Goal: Information Seeking & Learning: Learn about a topic

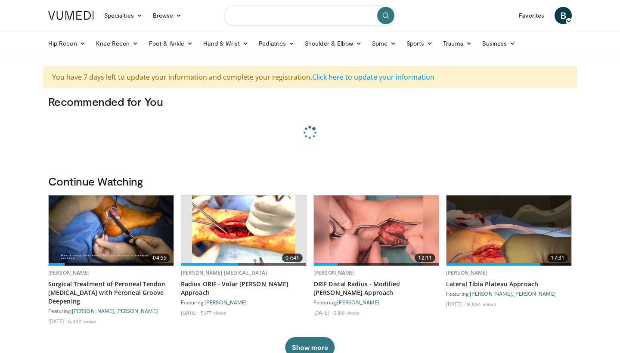
click at [317, 16] on input "Search topics, interventions" at bounding box center [310, 15] width 172 height 21
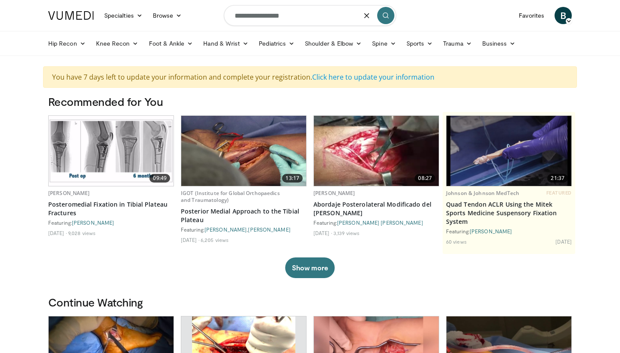
type input "**********"
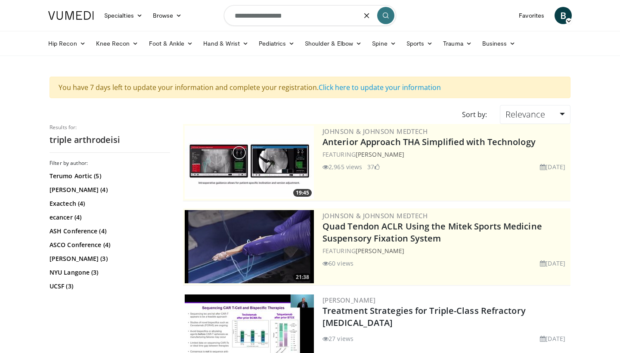
click at [324, 16] on input "**********" at bounding box center [310, 15] width 172 height 21
type input "**********"
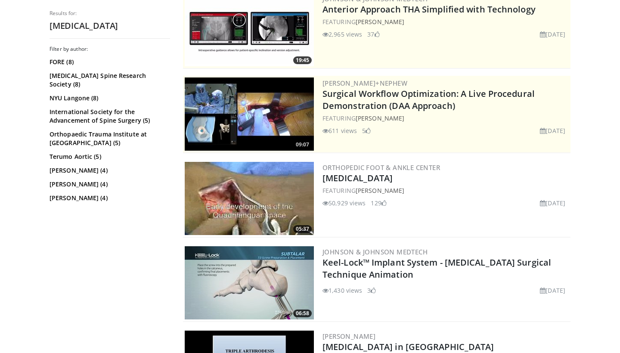
scroll to position [140, 0]
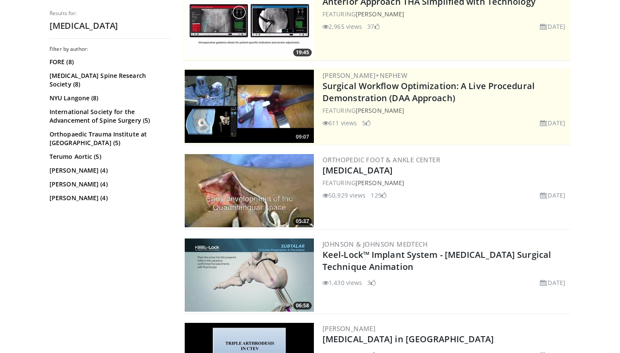
click at [265, 178] on img at bounding box center [249, 190] width 129 height 73
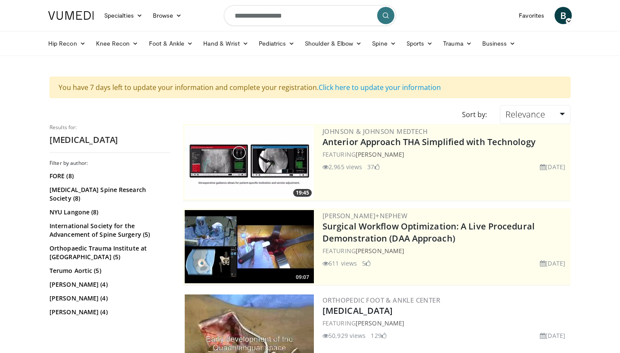
scroll to position [0, 0]
click at [299, 16] on input "**********" at bounding box center [310, 15] width 172 height 21
type input "**********"
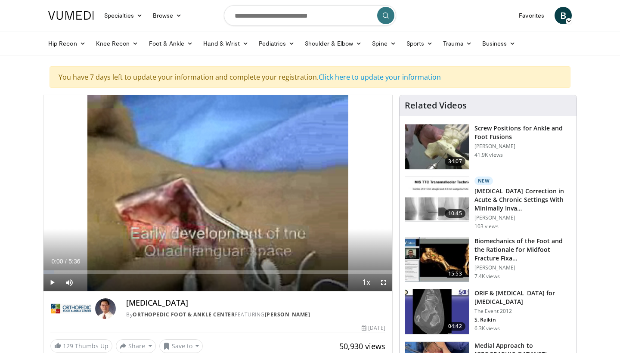
click at [265, 178] on div "10 seconds Tap to unmute" at bounding box center [218, 193] width 349 height 196
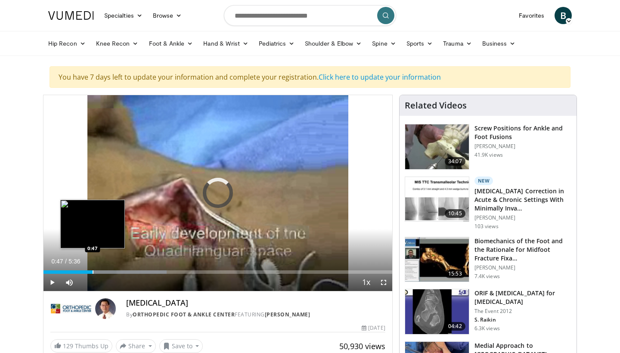
drag, startPoint x: 53, startPoint y: 271, endPoint x: 92, endPoint y: 271, distance: 39.2
click at [92, 271] on div "Loaded : 35.36% 0:47 0:47" at bounding box center [218, 272] width 349 height 3
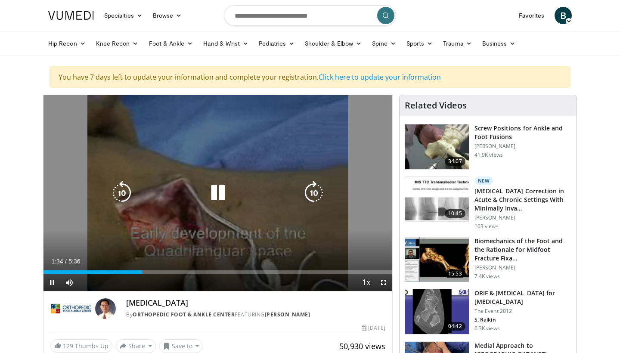
click at [271, 183] on div "10 seconds Tap to unmute" at bounding box center [218, 193] width 349 height 196
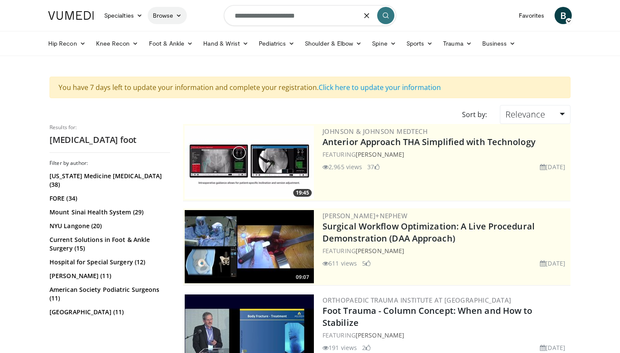
drag, startPoint x: 310, startPoint y: 16, endPoint x: 178, endPoint y: 15, distance: 131.8
click at [178, 16] on nav "Specialties Adult & Family Medicine Allergy, [MEDICAL_DATA], Immunology Anesthe…" at bounding box center [310, 15] width 534 height 31
type input "**********"
click at [407, 16] on nav "Specialties Adult & Family Medicine Allergy, Asthma, Immunology Anesthesiology …" at bounding box center [310, 15] width 534 height 31
click at [388, 14] on icon "submit" at bounding box center [386, 15] width 7 height 7
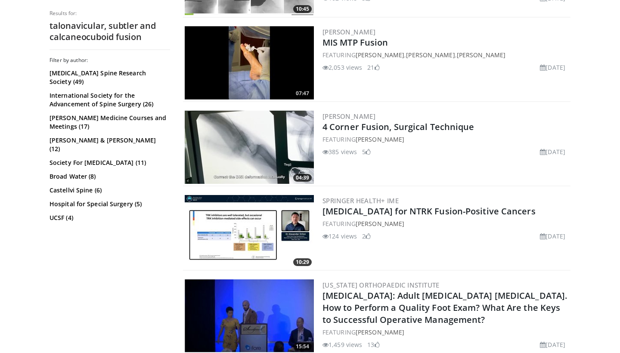
scroll to position [398, 0]
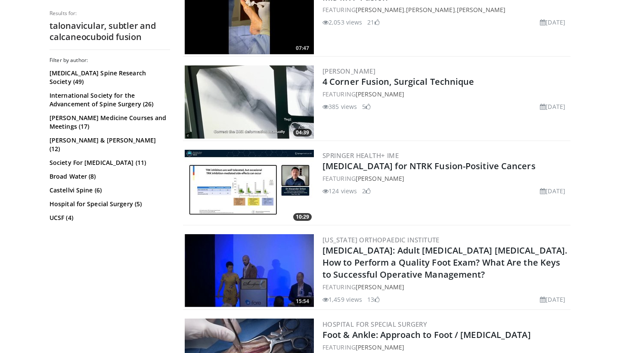
click at [284, 66] on img at bounding box center [249, 101] width 129 height 73
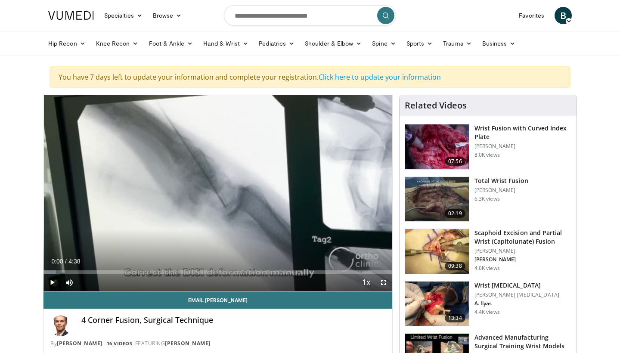
click at [52, 284] on span "Video Player" at bounding box center [52, 282] width 17 height 17
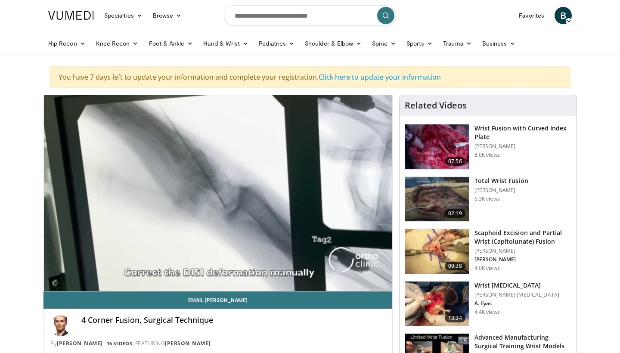
click at [452, 195] on img at bounding box center [437, 199] width 64 height 45
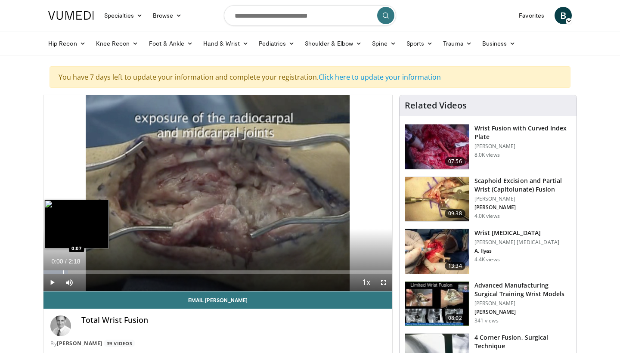
click at [64, 272] on div "Progress Bar" at bounding box center [63, 272] width 1 height 3
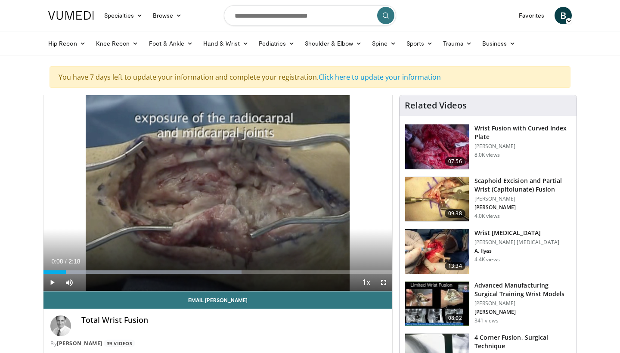
click at [50, 284] on span "Video Player" at bounding box center [52, 282] width 17 height 17
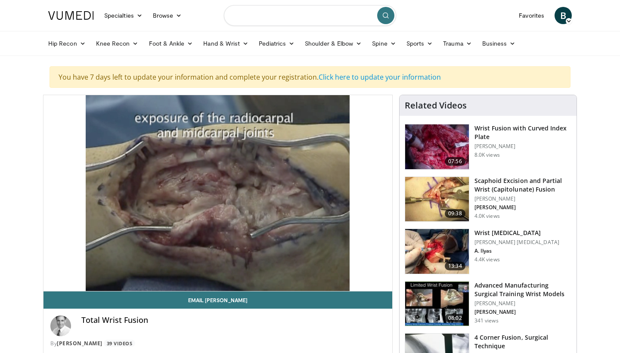
click at [300, 15] on input "Search topics, interventions" at bounding box center [310, 15] width 172 height 21
type input "**********"
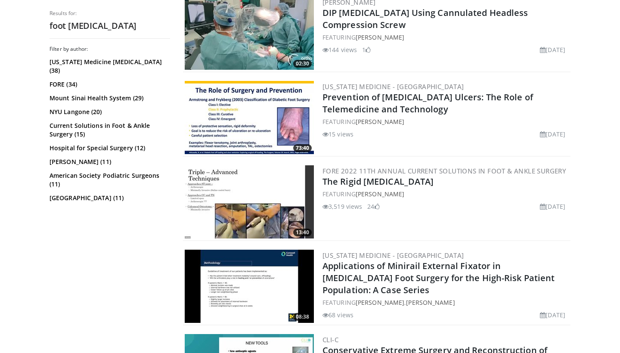
scroll to position [1841, 0]
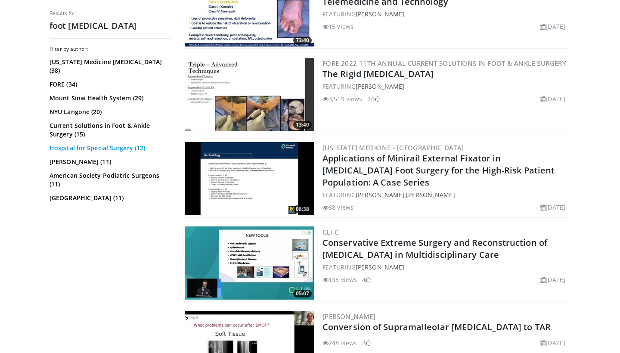
click at [68, 144] on link "Hospital for Special Surgery (12)" at bounding box center [109, 148] width 118 height 9
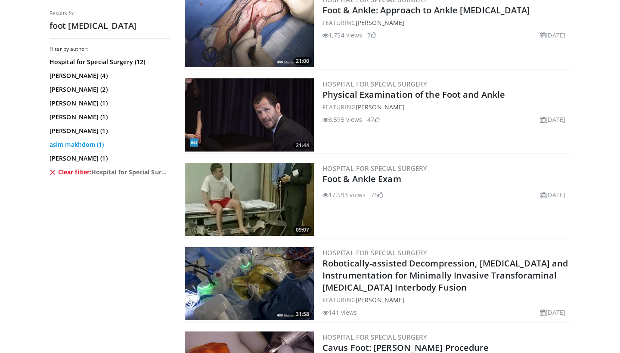
scroll to position [386, 0]
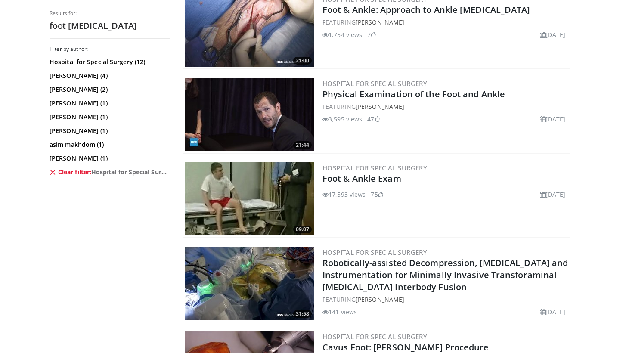
click at [221, 36] on img at bounding box center [249, 30] width 129 height 73
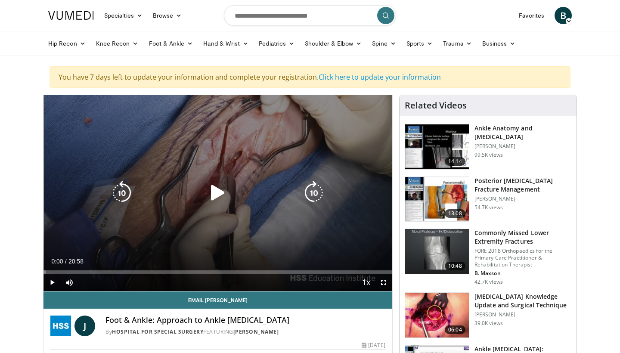
click at [159, 155] on div "10 seconds Tap to unmute" at bounding box center [218, 193] width 349 height 196
click at [231, 191] on div "Video Player" at bounding box center [217, 192] width 209 height 17
click at [200, 191] on div "Video Player" at bounding box center [217, 192] width 209 height 17
click at [224, 191] on icon "Video Player" at bounding box center [218, 193] width 24 height 24
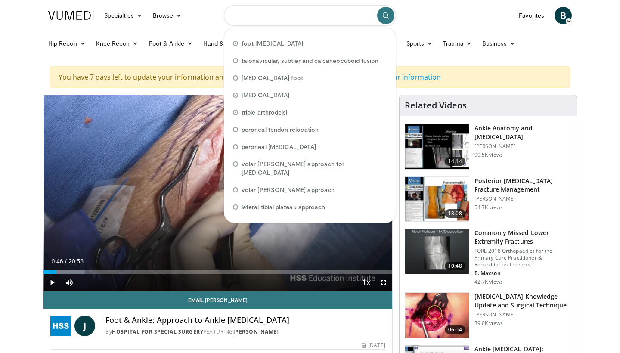
click at [264, 9] on input "Search topics, interventions" at bounding box center [310, 15] width 172 height 21
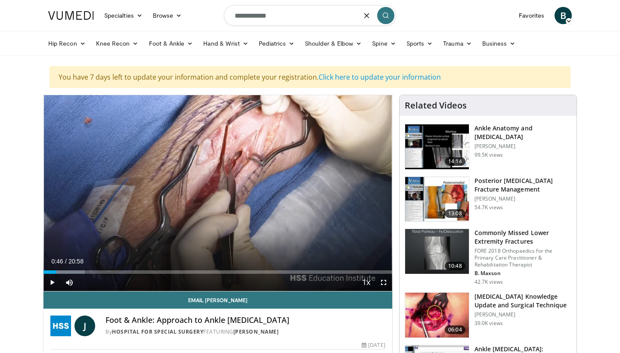
type input "**********"
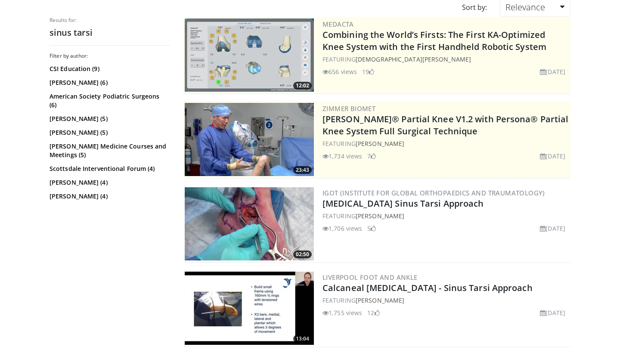
scroll to position [112, 0]
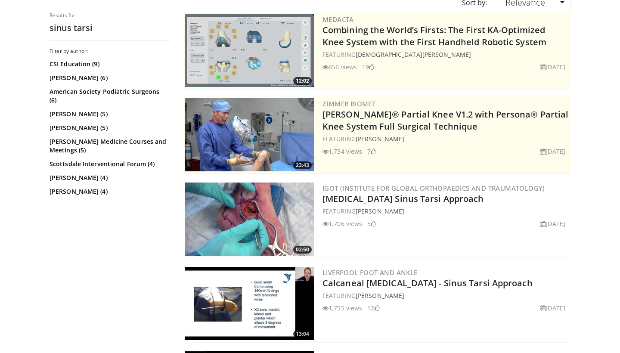
click at [266, 219] on img at bounding box center [249, 219] width 129 height 73
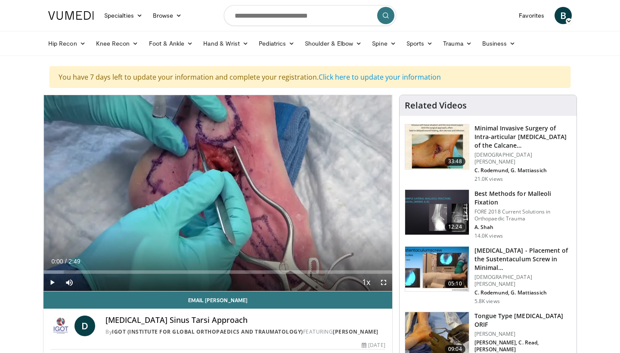
click at [266, 219] on div "10 seconds Tap to unmute" at bounding box center [218, 193] width 349 height 196
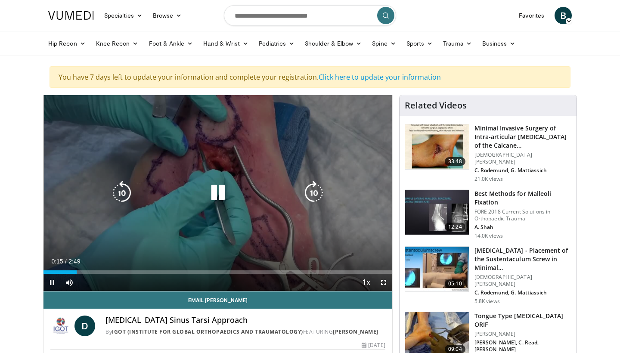
click at [262, 222] on div "10 seconds Tap to unmute" at bounding box center [218, 193] width 349 height 196
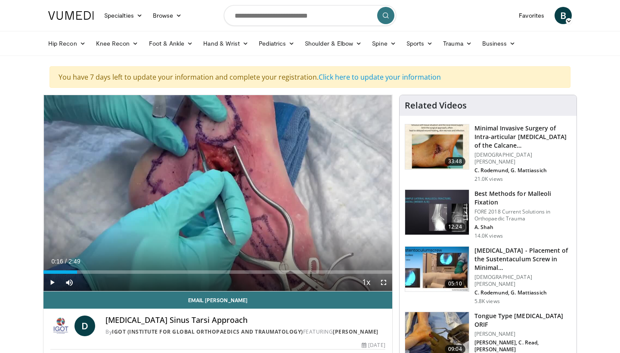
click at [383, 281] on span "Video Player" at bounding box center [383, 282] width 17 height 17
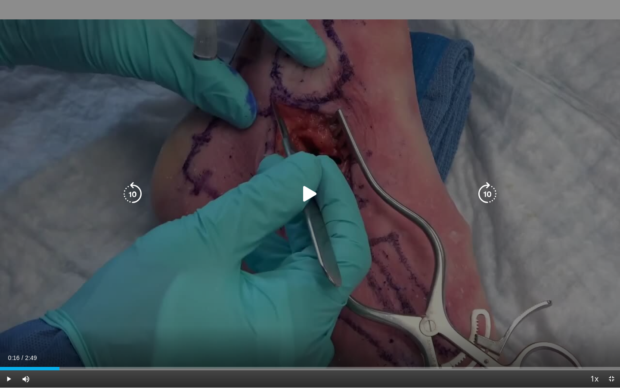
click at [312, 202] on icon "Video Player" at bounding box center [310, 194] width 24 height 24
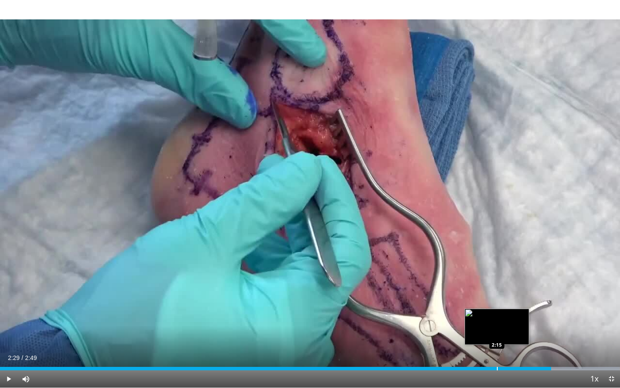
drag, startPoint x: 546, startPoint y: 367, endPoint x: 463, endPoint y: 369, distance: 83.2
click at [497, 353] on div "Progress Bar" at bounding box center [497, 368] width 1 height 3
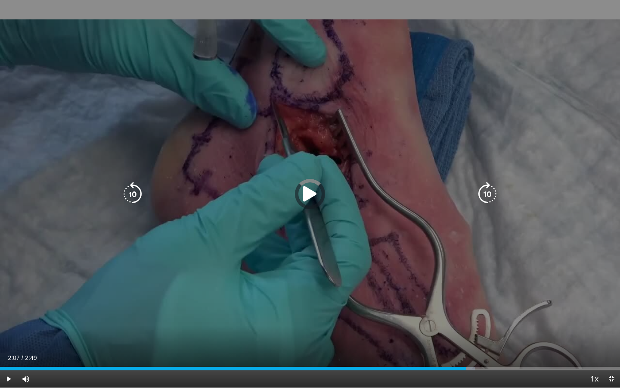
drag, startPoint x: 467, startPoint y: 367, endPoint x: 303, endPoint y: 366, distance: 163.3
click at [303, 353] on div "Loaded : 76.64% 2:09 2:07" at bounding box center [310, 366] width 620 height 8
click at [319, 182] on icon "Video Player" at bounding box center [310, 194] width 24 height 24
